Goal: Information Seeking & Learning: Check status

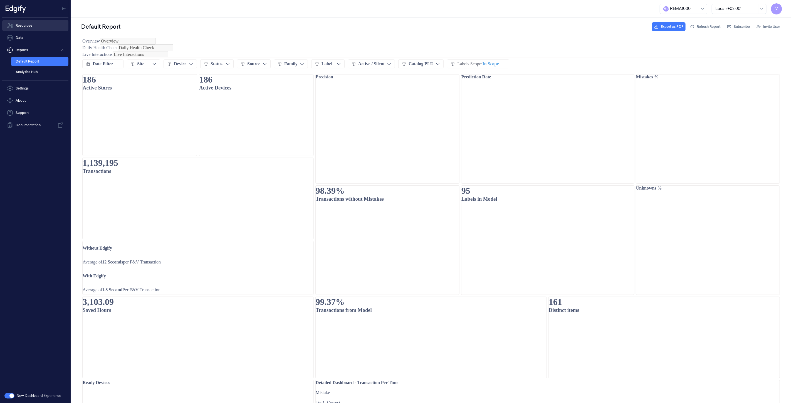
drag, startPoint x: 0, startPoint y: 0, endPoint x: 29, endPoint y: 26, distance: 38.4
click at [29, 26] on link "Resources" at bounding box center [35, 25] width 66 height 11
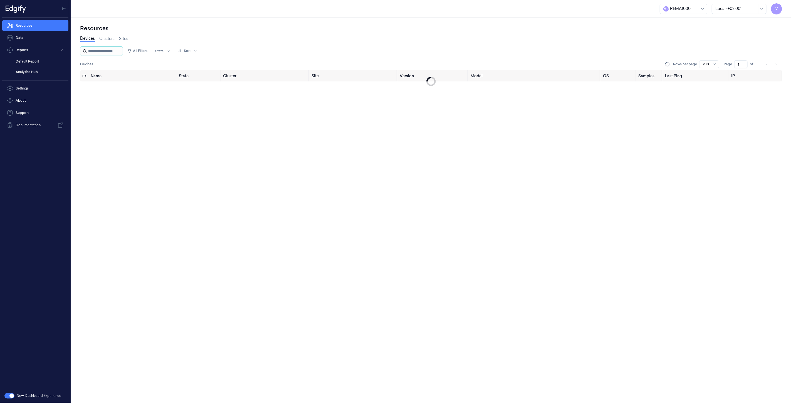
click at [110, 50] on input "string" at bounding box center [104, 51] width 33 height 9
type input "****"
click at [200, 90] on div "disconnected" at bounding box center [197, 88] width 35 height 9
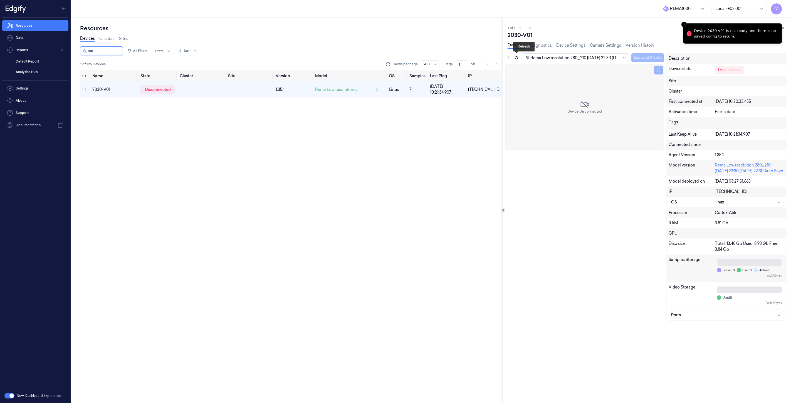
click at [516, 57] on icon at bounding box center [516, 58] width 4 height 4
click at [518, 56] on icon at bounding box center [516, 58] width 4 height 4
click at [516, 57] on icon at bounding box center [516, 58] width 4 height 4
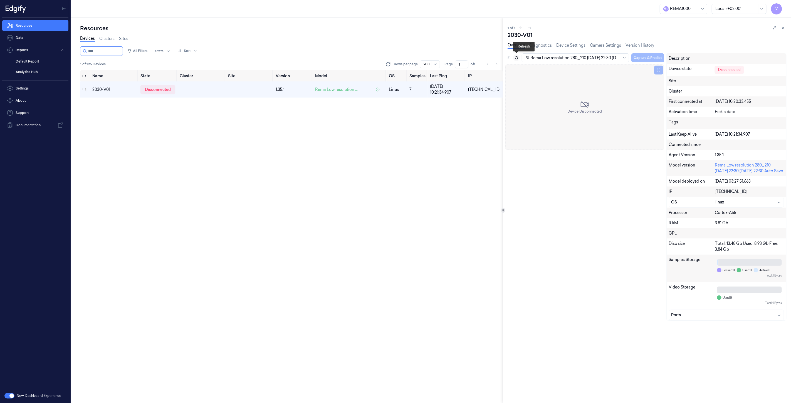
click at [516, 57] on icon at bounding box center [516, 58] width 4 height 4
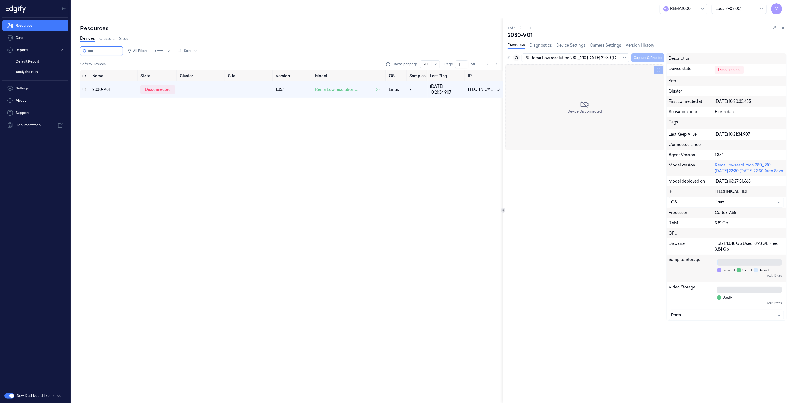
click at [376, 120] on div "Name State Cluster Site Version Model OS Samples Last Ping IP 2030-V01 disconne…" at bounding box center [291, 236] width 423 height 333
click at [515, 58] on icon at bounding box center [516, 58] width 3 height 1
click at [516, 57] on icon at bounding box center [516, 58] width 4 height 4
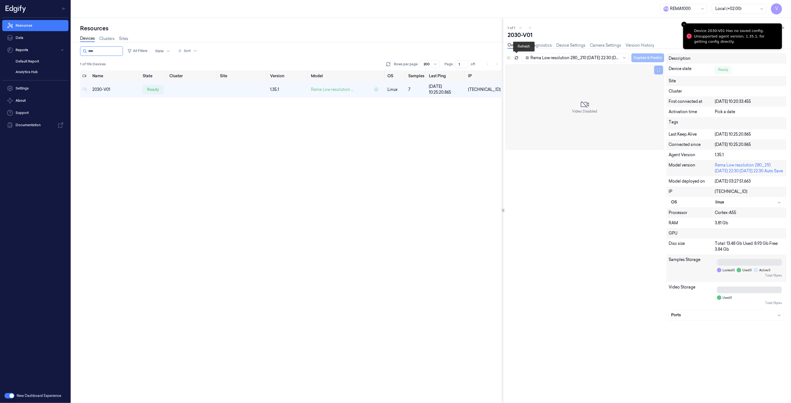
click at [516, 58] on icon at bounding box center [516, 58] width 3 height 1
click at [508, 56] on div "Rema Low resolution 280_210 [DATE] 22:30 [DATE] 22:30 Auto Save Capture & Predi…" at bounding box center [584, 58] width 158 height 11
click at [517, 58] on icon at bounding box center [516, 58] width 4 height 4
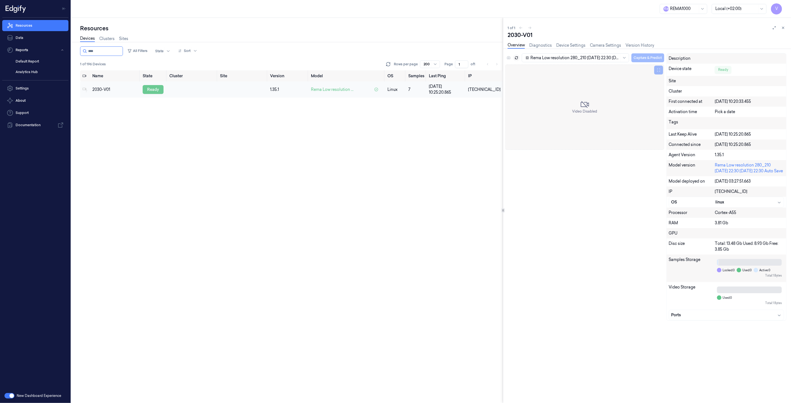
click at [155, 91] on div "ready" at bounding box center [153, 89] width 21 height 9
click at [517, 57] on icon at bounding box center [516, 58] width 4 height 4
click at [507, 55] on div "Rema Low resolution 280_210 [DATE] 22:30 [DATE] 22:30 Auto Save Capture & Predi…" at bounding box center [584, 58] width 158 height 11
click at [783, 27] on icon at bounding box center [783, 28] width 4 height 4
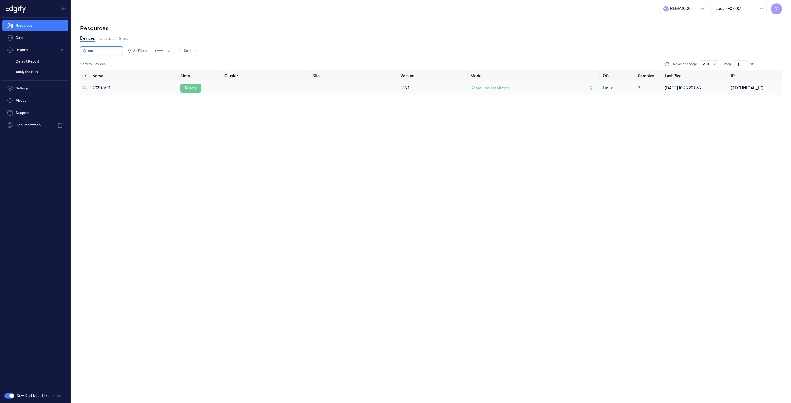
click at [197, 88] on div "ready" at bounding box center [190, 88] width 21 height 9
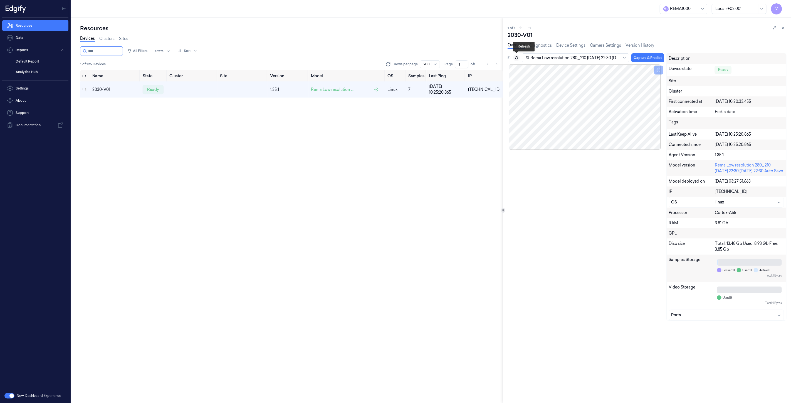
click at [516, 56] on icon at bounding box center [516, 56] width 3 height 1
click at [28, 165] on div "Resources Data Reports Default Report Analytics Hub Settings About Support Docu…" at bounding box center [35, 203] width 71 height 371
